Goal: Transaction & Acquisition: Purchase product/service

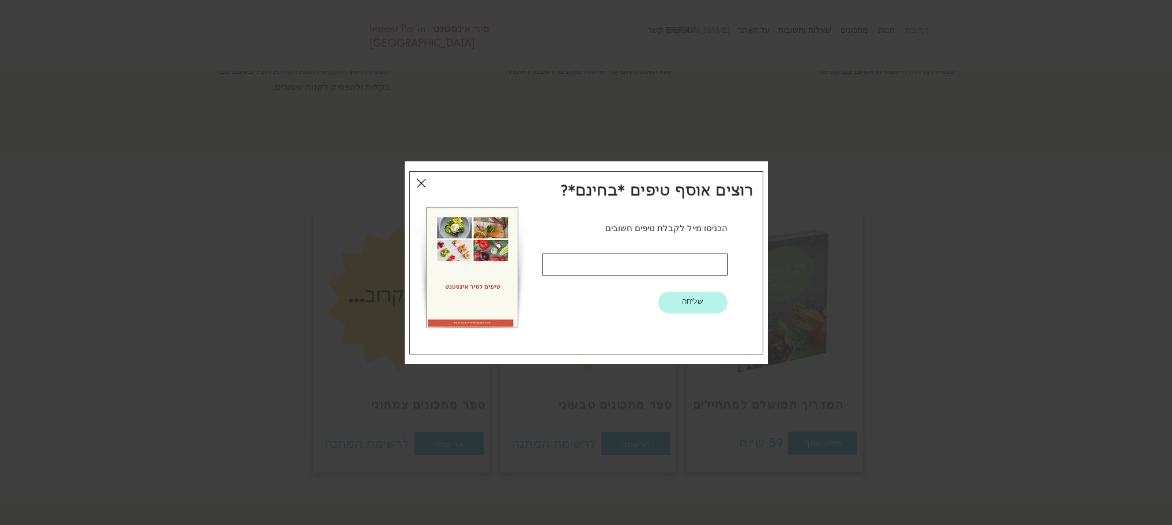
click at [420, 184] on icon "חזרה לאתר" at bounding box center [421, 183] width 9 height 9
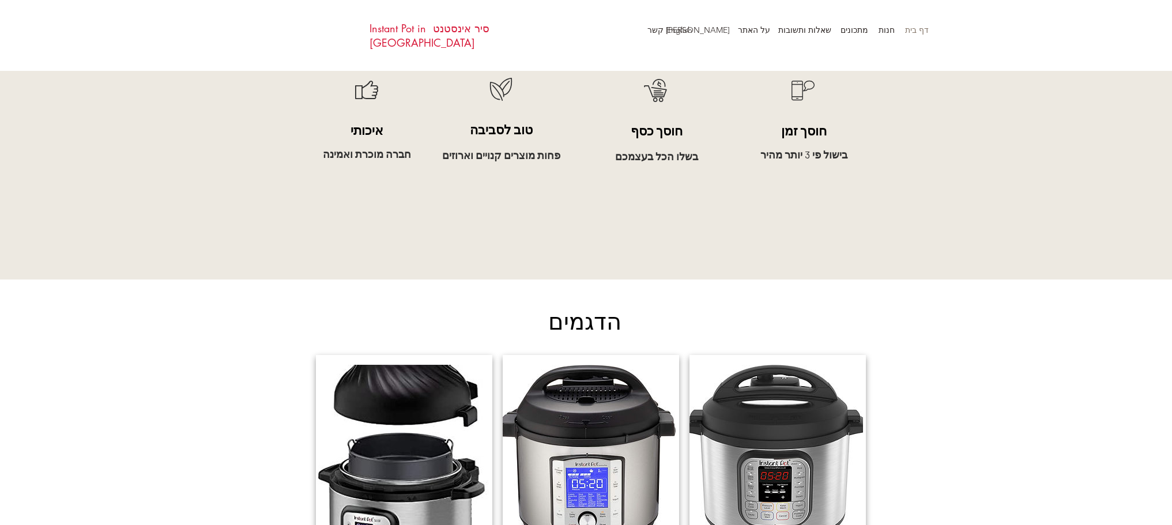
scroll to position [750, 0]
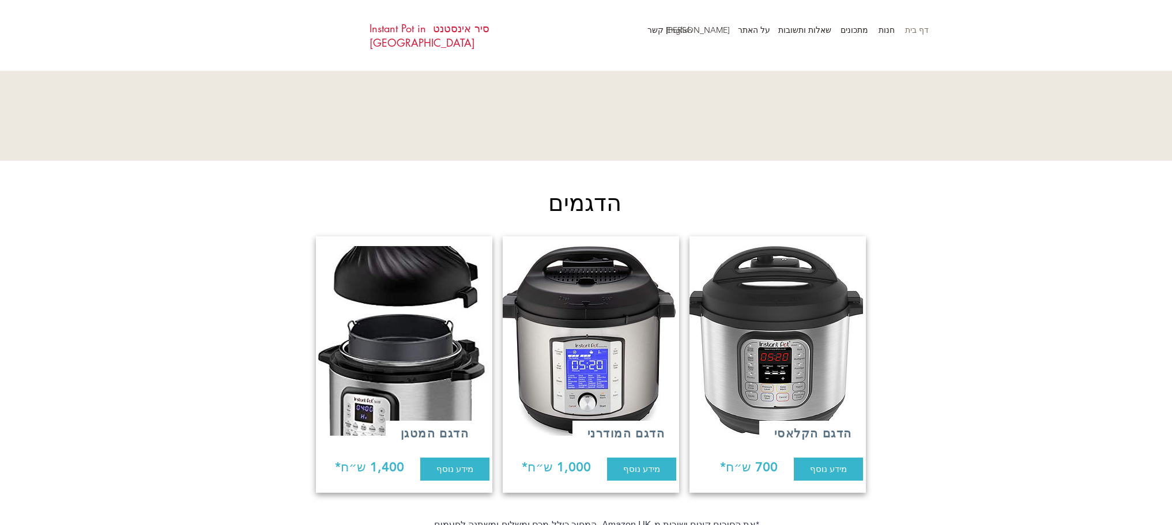
click at [796, 340] on img at bounding box center [775, 341] width 176 height 190
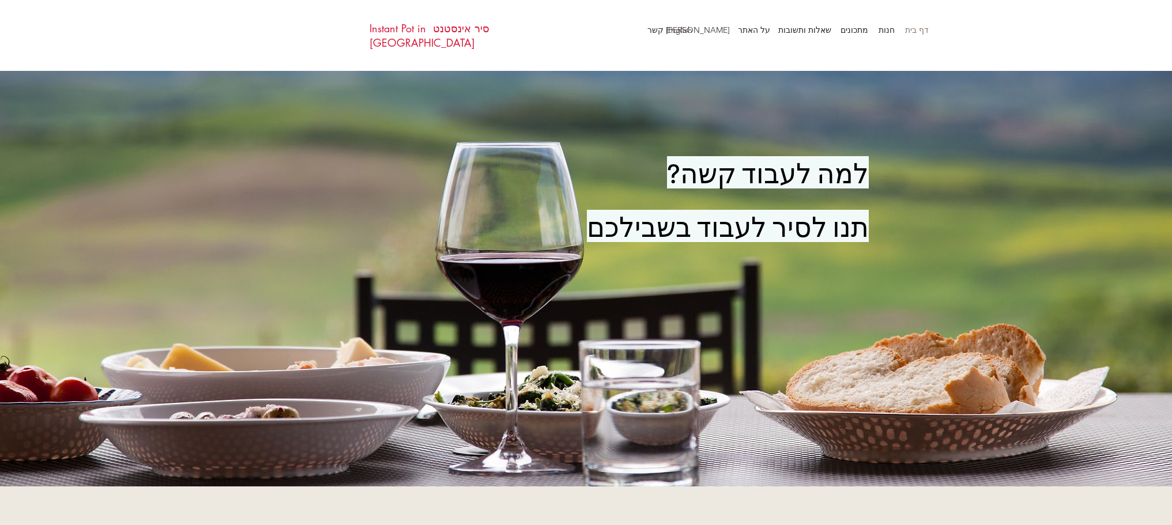
scroll to position [115, 0]
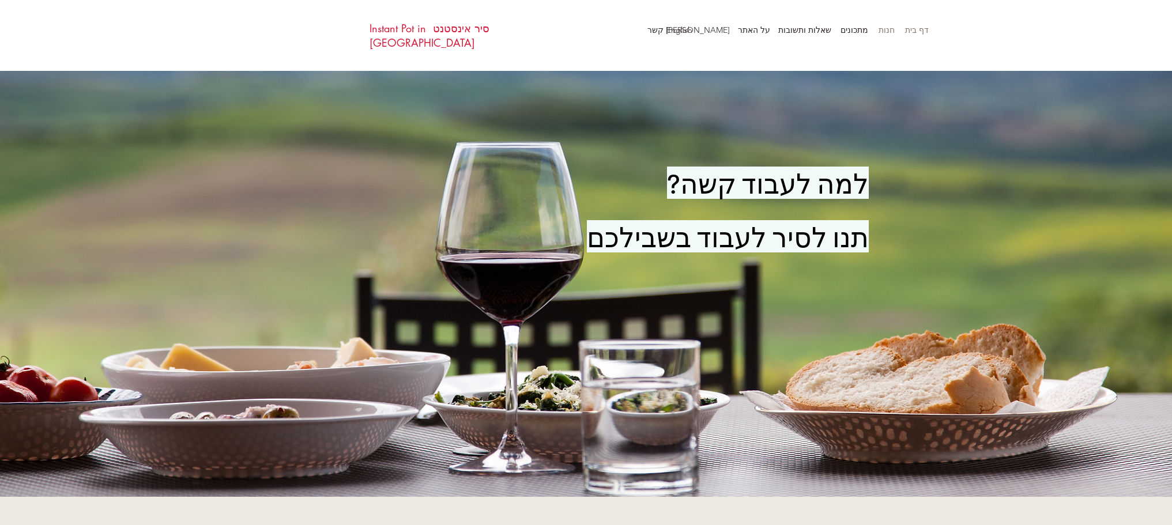
click at [888, 27] on p "חנות" at bounding box center [887, 29] width 28 height 17
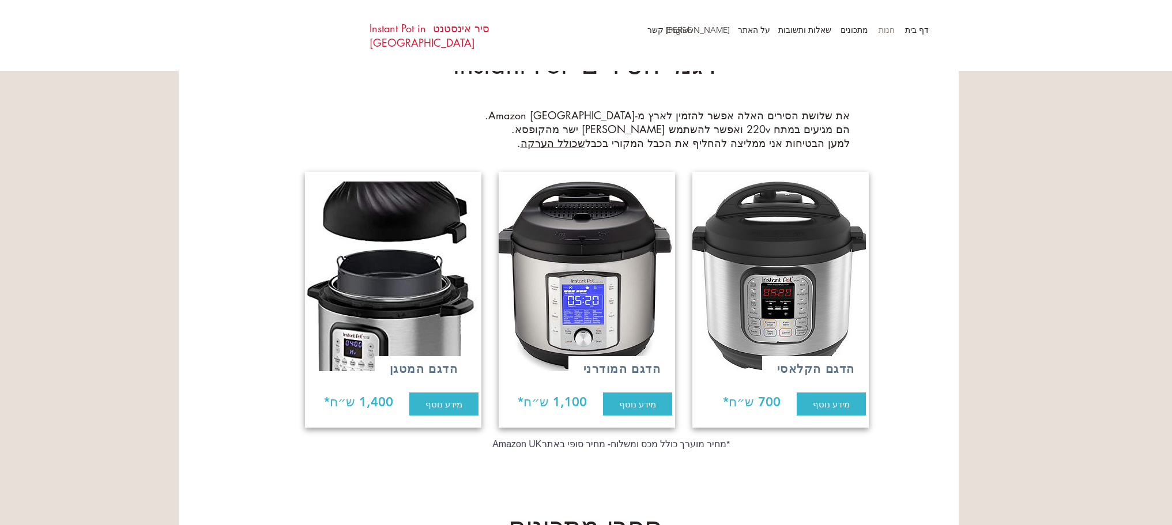
scroll to position [173, 0]
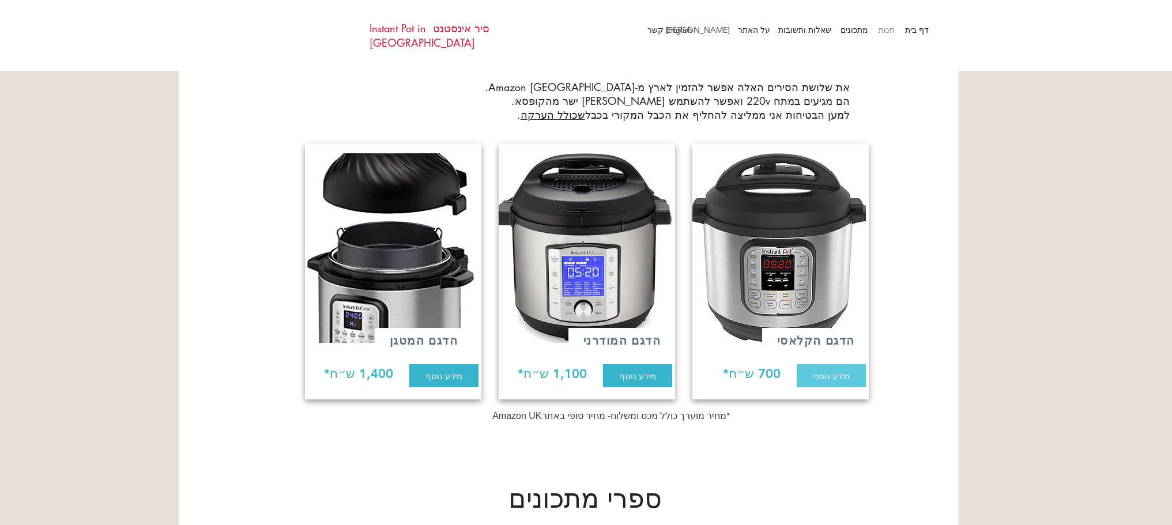
click at [830, 370] on span "מידע נוסף" at bounding box center [831, 376] width 37 height 12
click at [641, 370] on span "מידע נוסף" at bounding box center [637, 376] width 37 height 12
